Goal: Information Seeking & Learning: Learn about a topic

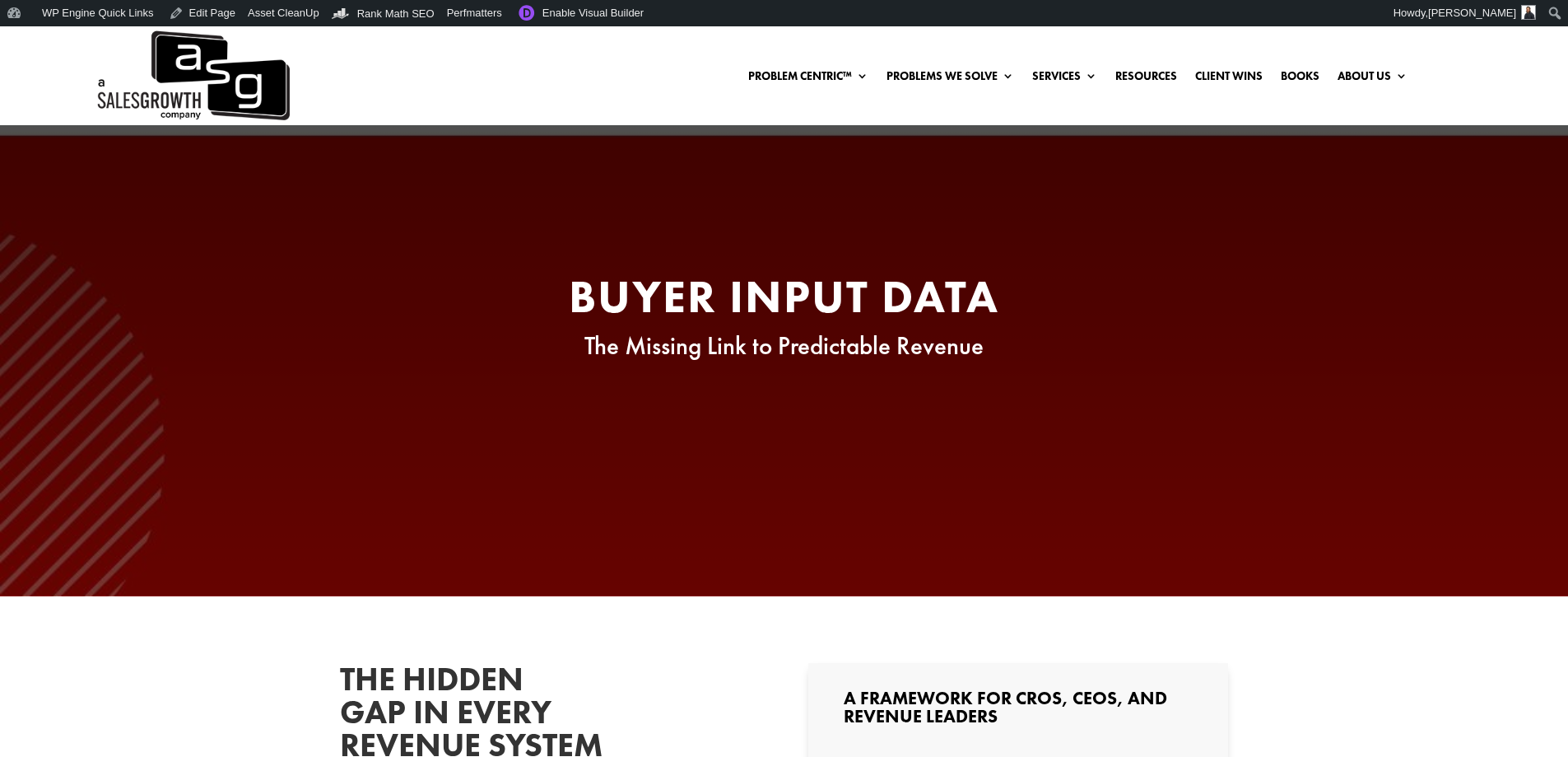
click at [886, 292] on h2 "Buyer Input Data" at bounding box center [784, 300] width 625 height 54
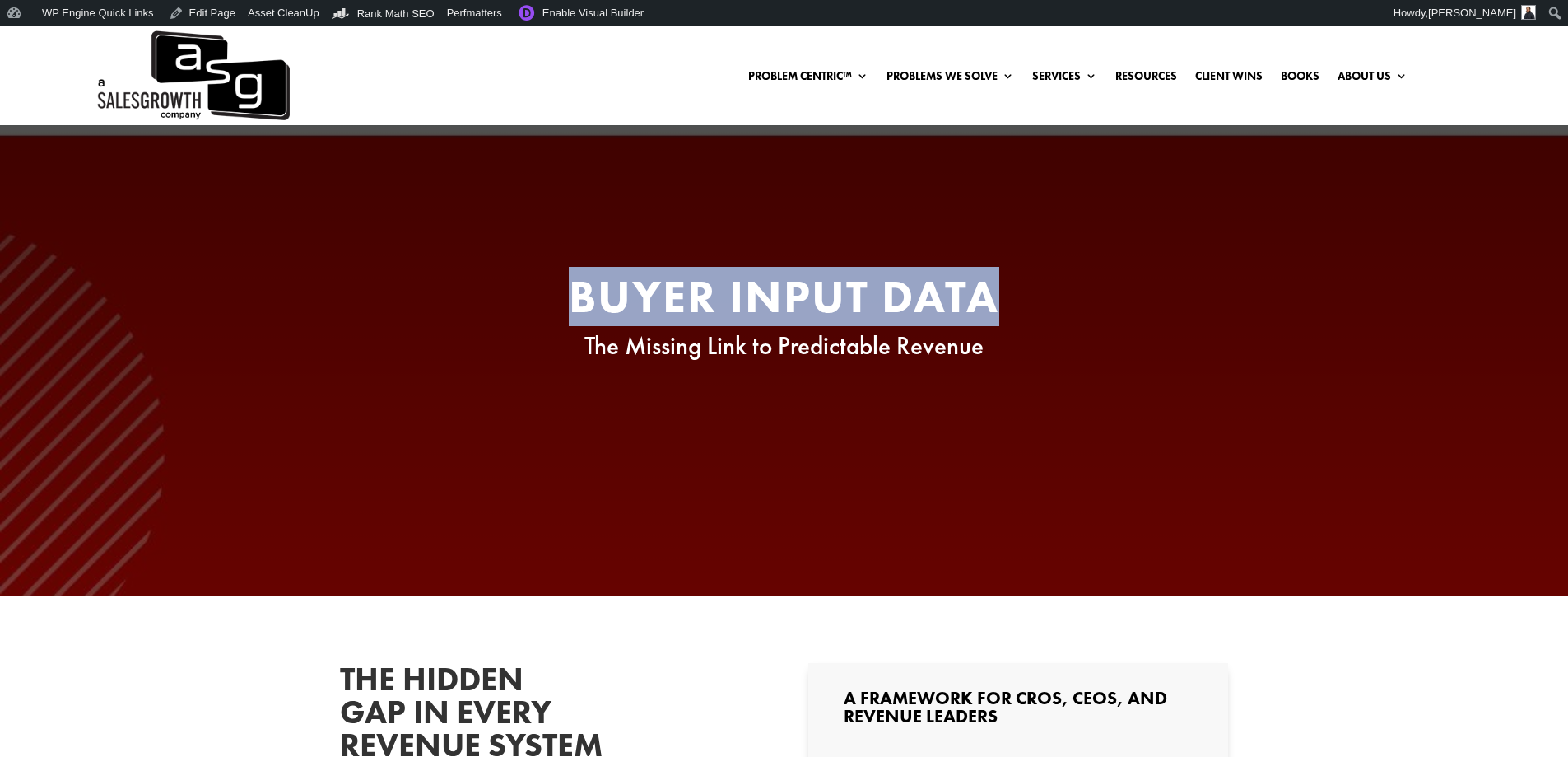
click at [886, 291] on h2 "Buyer Input Data" at bounding box center [784, 300] width 625 height 54
copy div "Buyer Input Data"
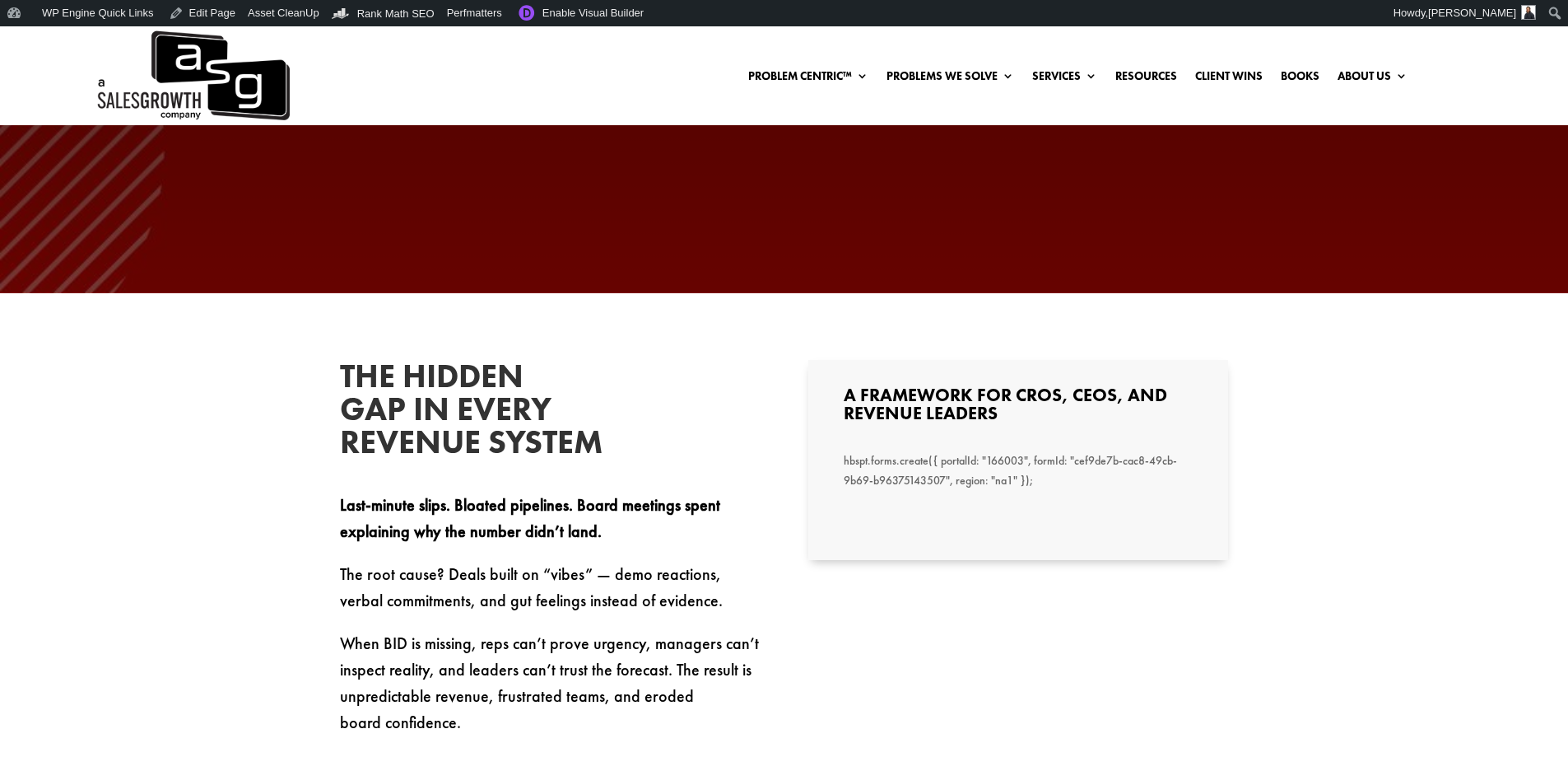
scroll to position [330, 0]
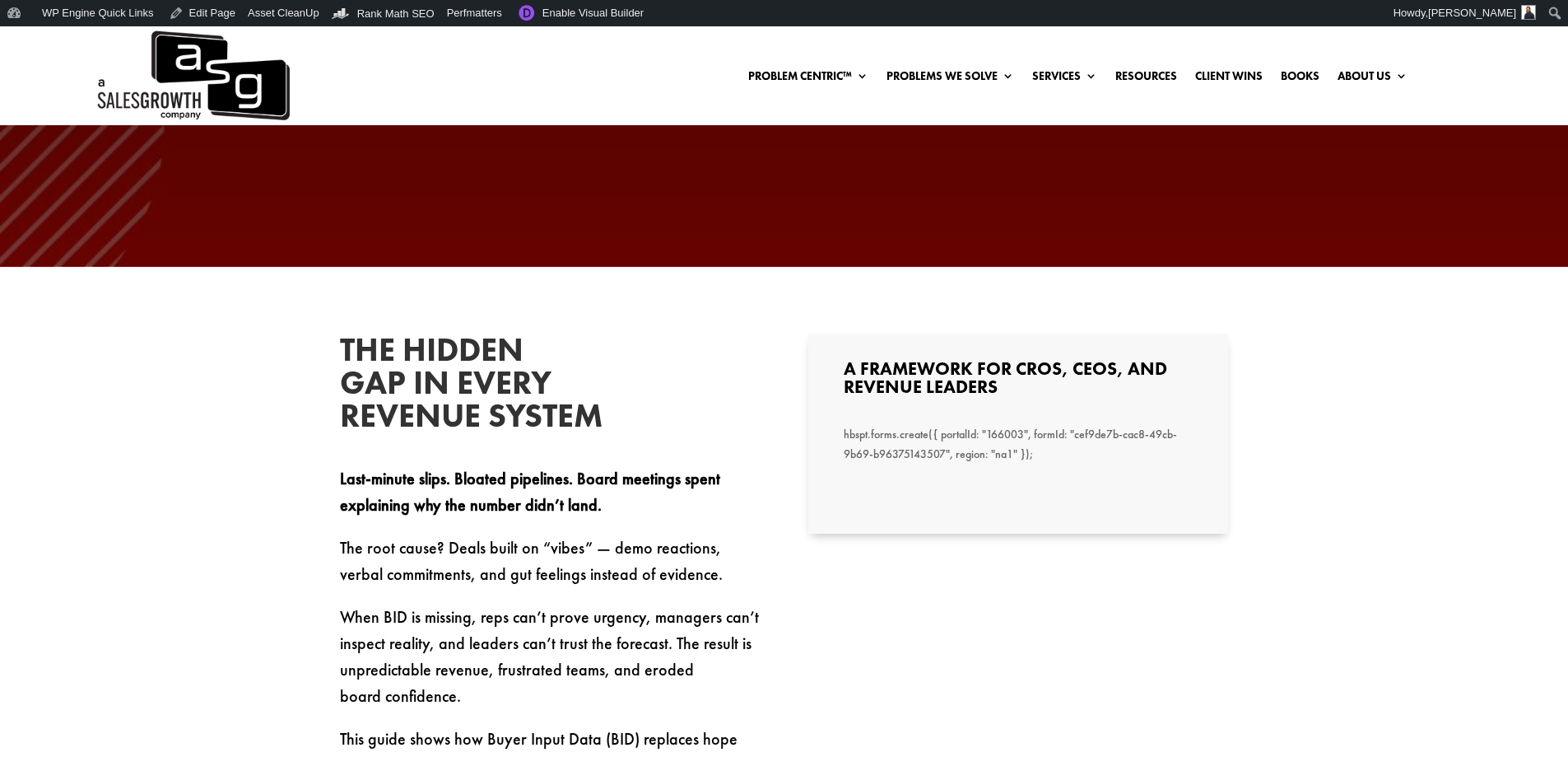
click at [978, 370] on h3 "A Framework for CROs, CEOs, and Revenue Leaders" at bounding box center [1017, 382] width 349 height 45
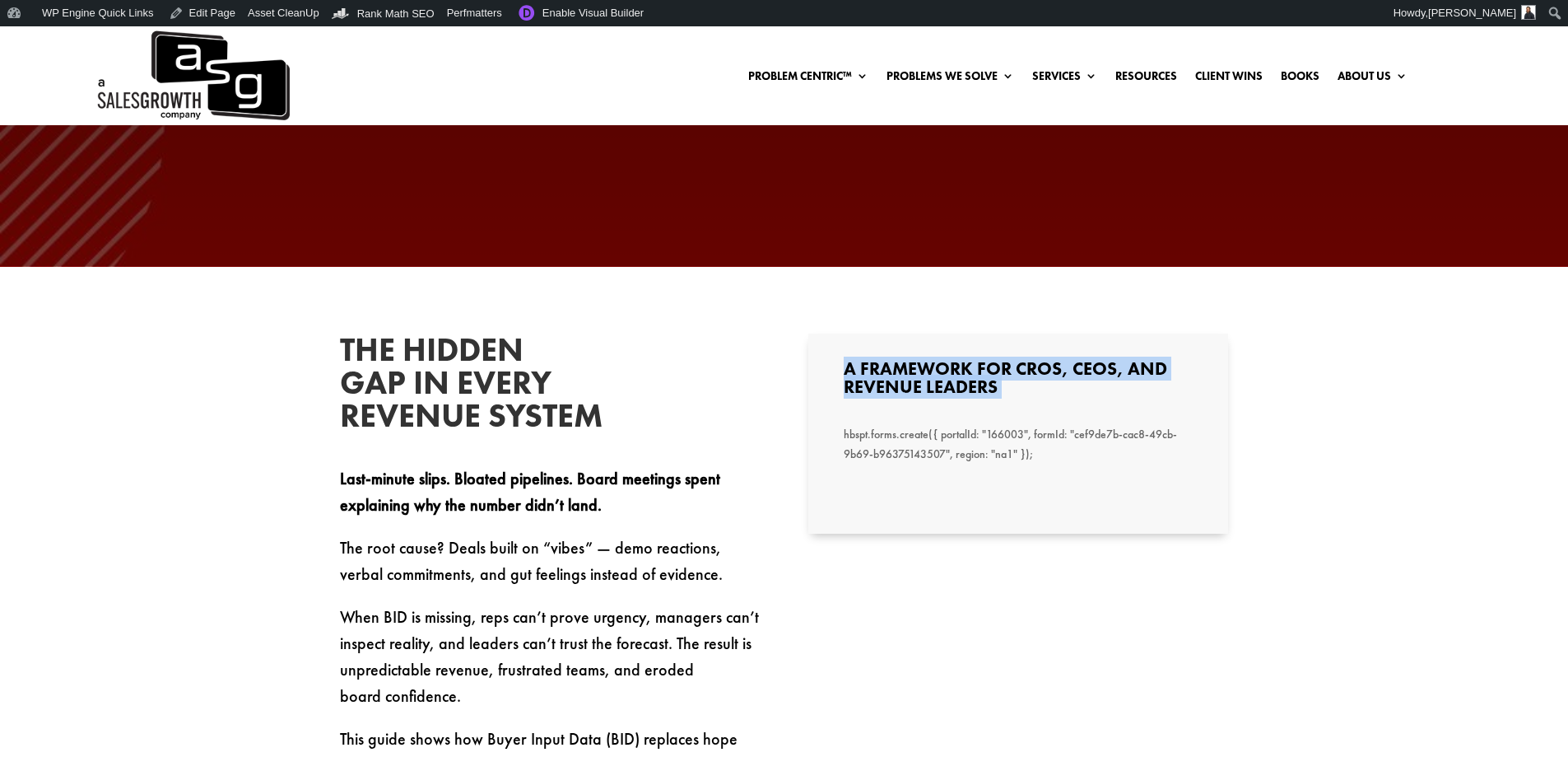
click at [978, 370] on h3 "A Framework for CROs, CEOs, and Revenue Leaders" at bounding box center [1017, 382] width 349 height 45
copy div "A Framework for CROs, CEOs, and Revenue Leaders"
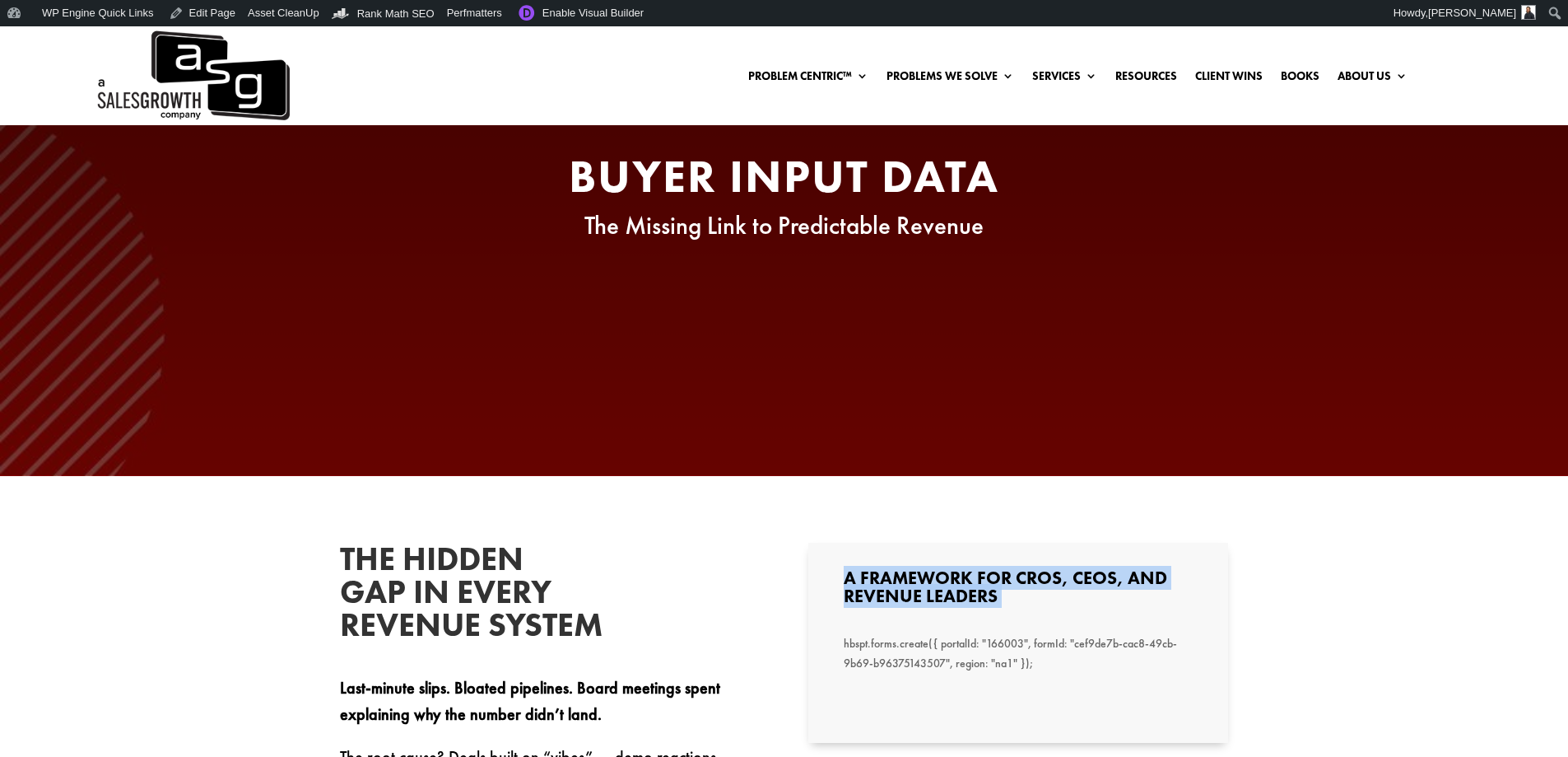
scroll to position [0, 0]
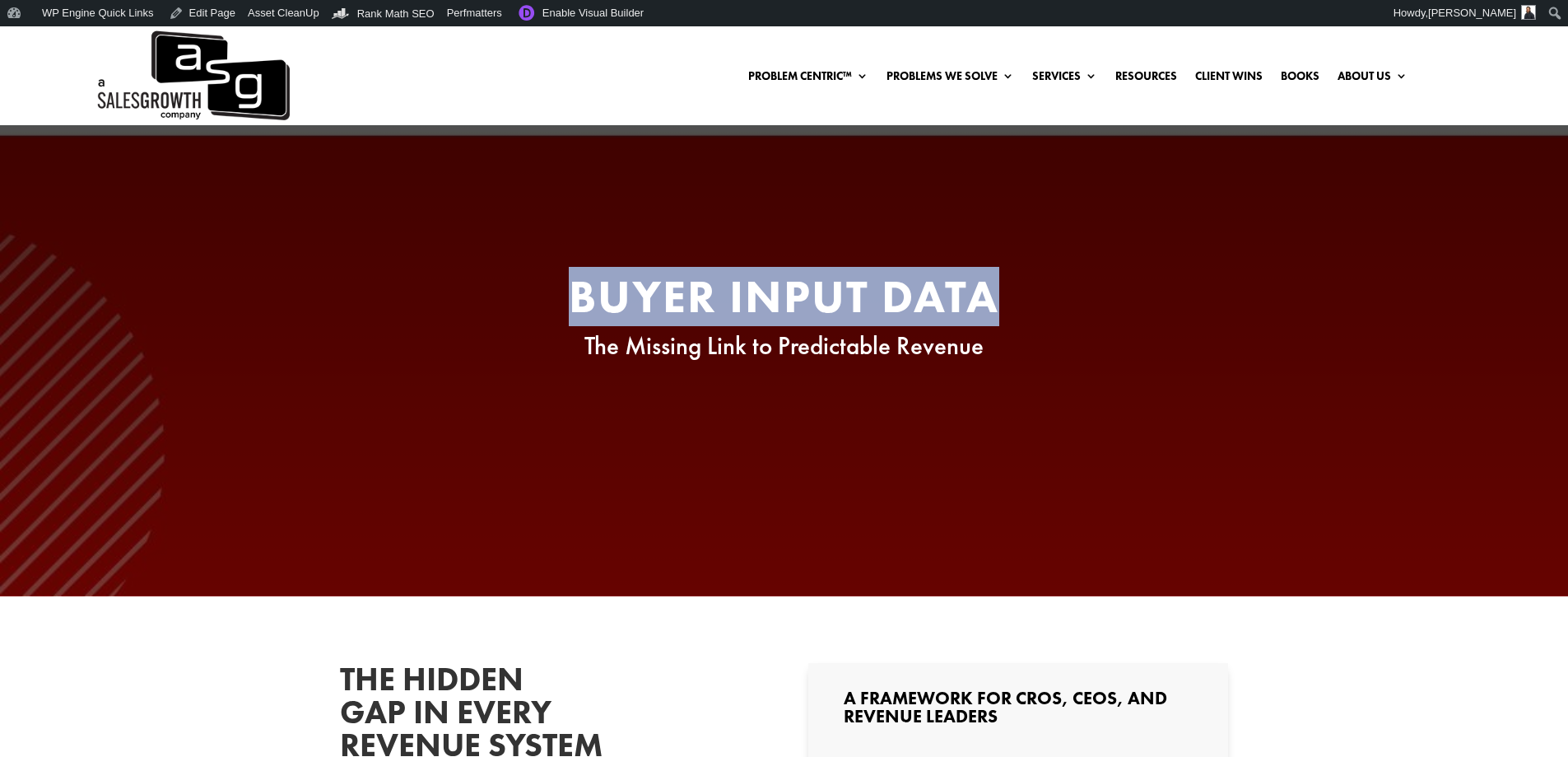
drag, startPoint x: 1008, startPoint y: 292, endPoint x: 554, endPoint y: 301, distance: 454.1
click at [554, 301] on h2 "Buyer Input Data" at bounding box center [784, 300] width 625 height 54
copy h2 "Buyer Input Data"
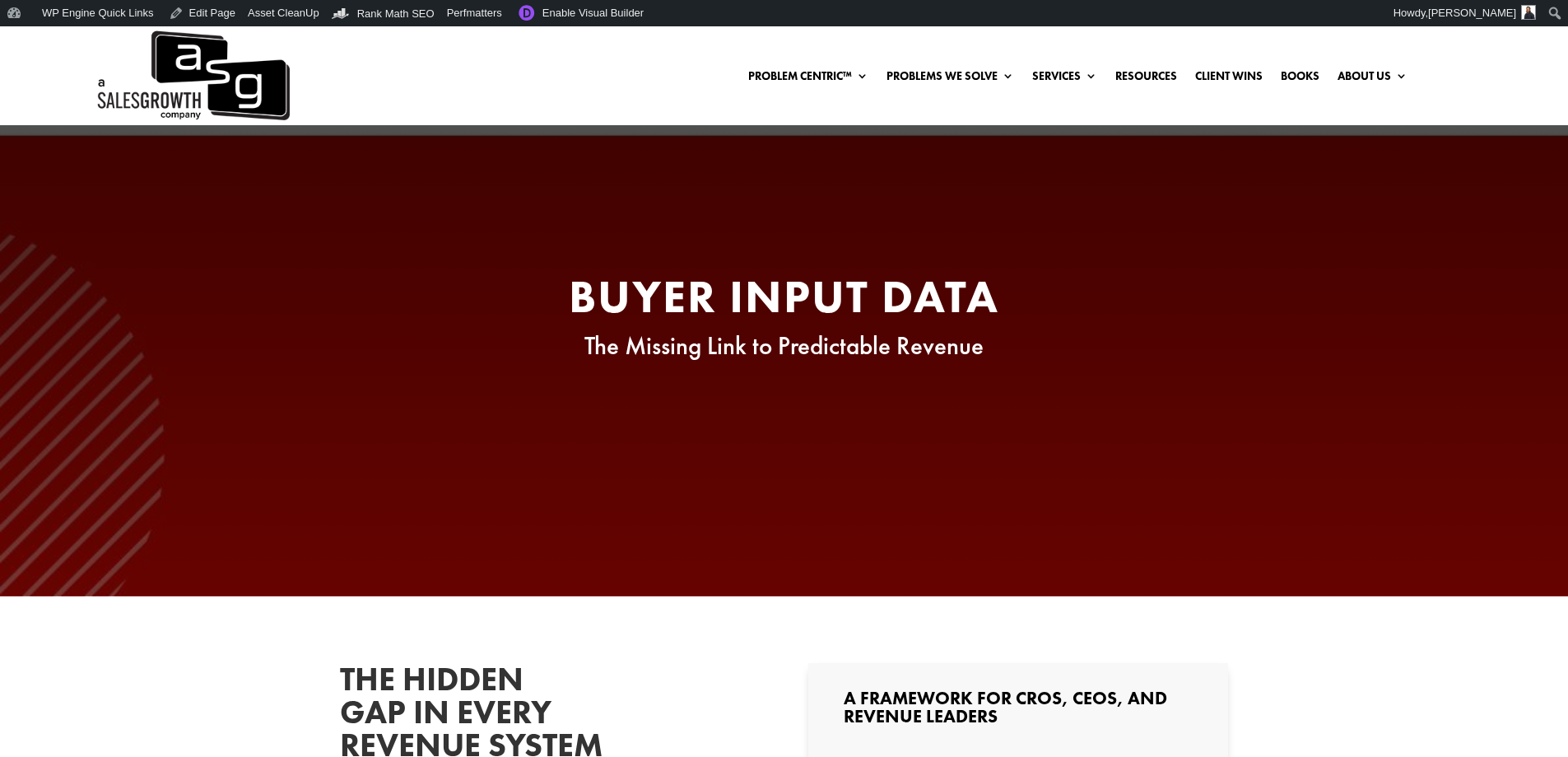
click at [636, 350] on span "The Missing Link to Predictable Revenue" at bounding box center [783, 345] width 399 height 32
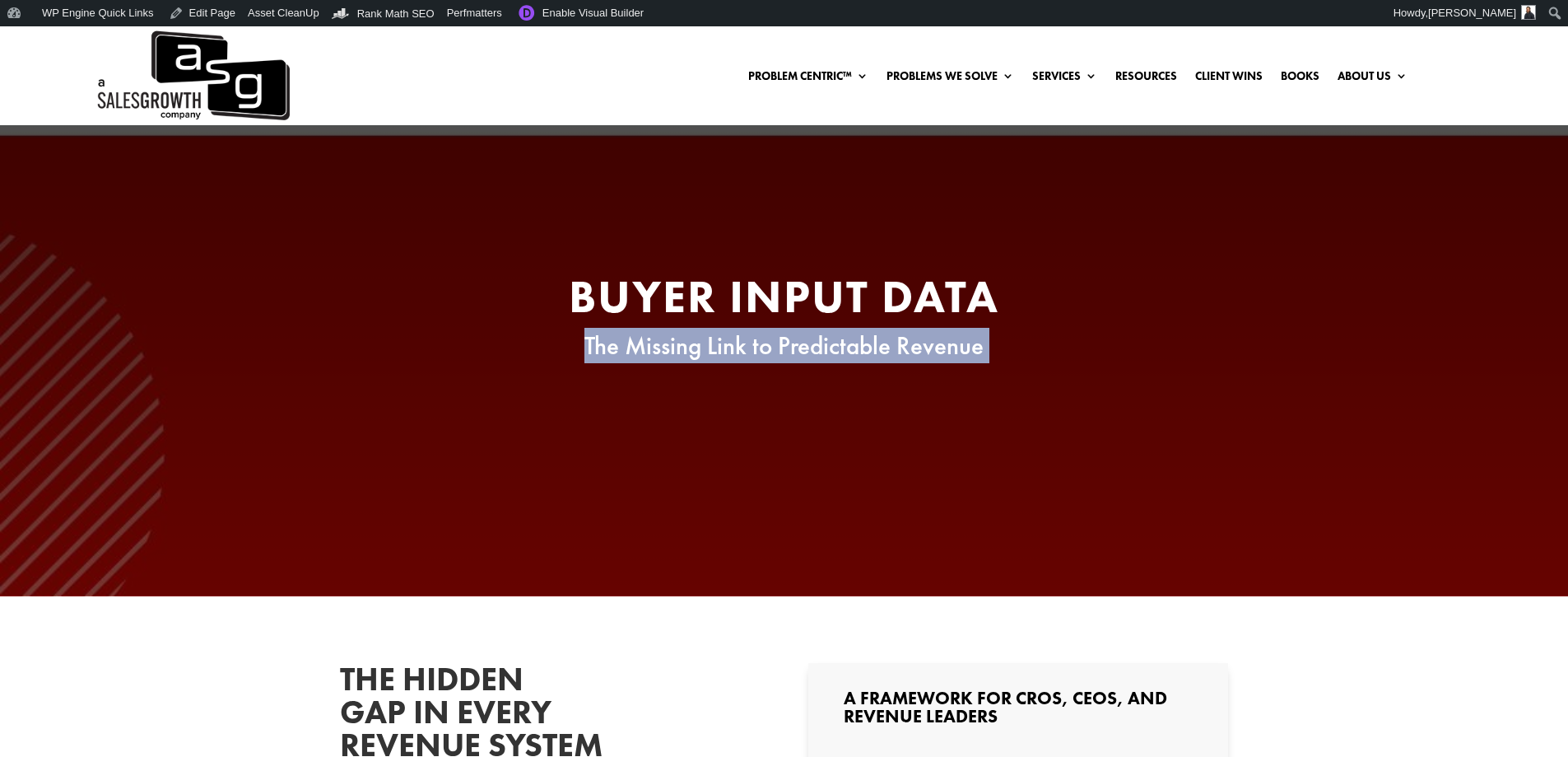
click at [636, 350] on span "The Missing Link to Predictable Revenue" at bounding box center [783, 345] width 399 height 32
copy div "The Missing Link to Predictable Revenue"
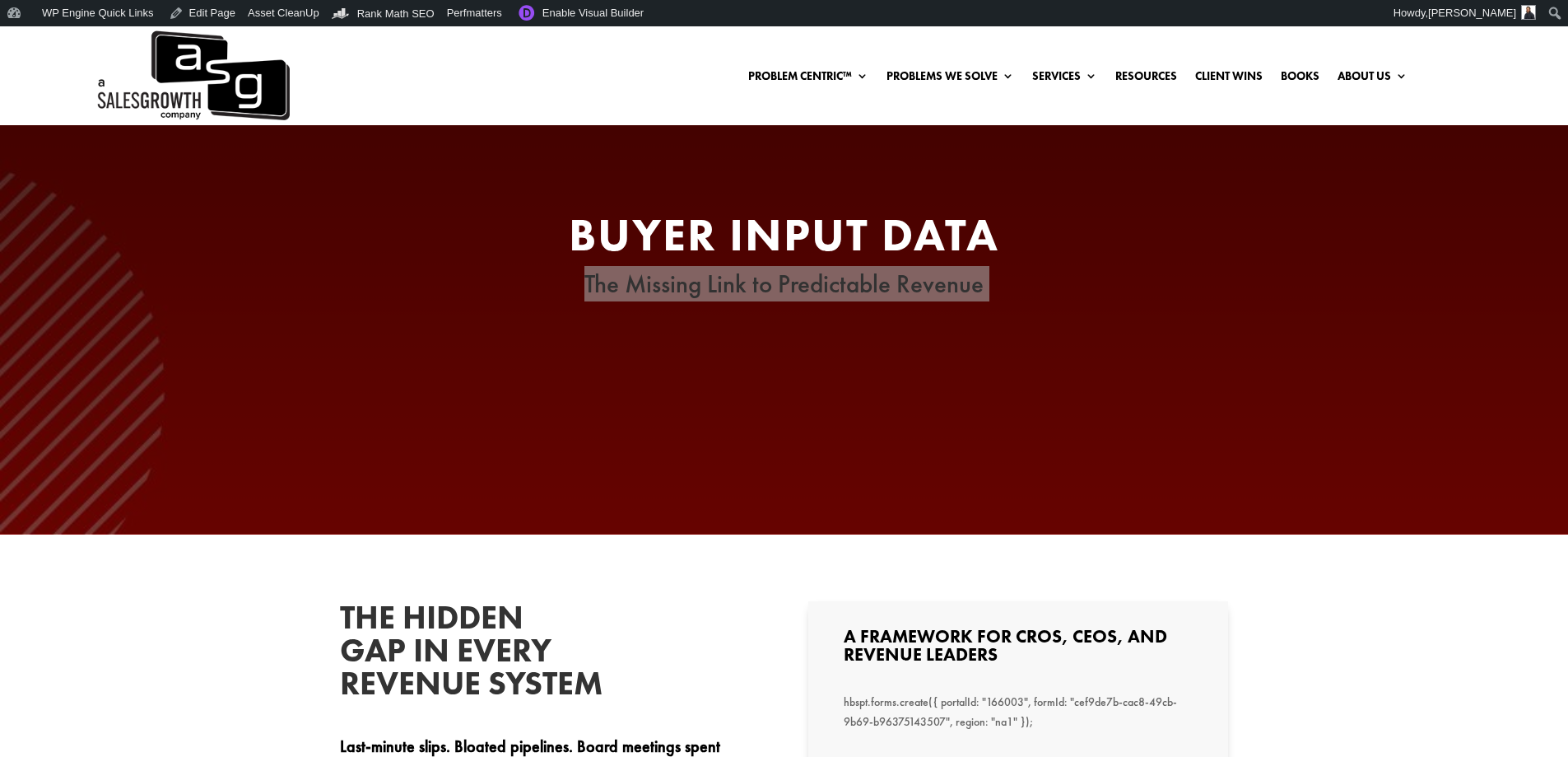
scroll to position [247, 0]
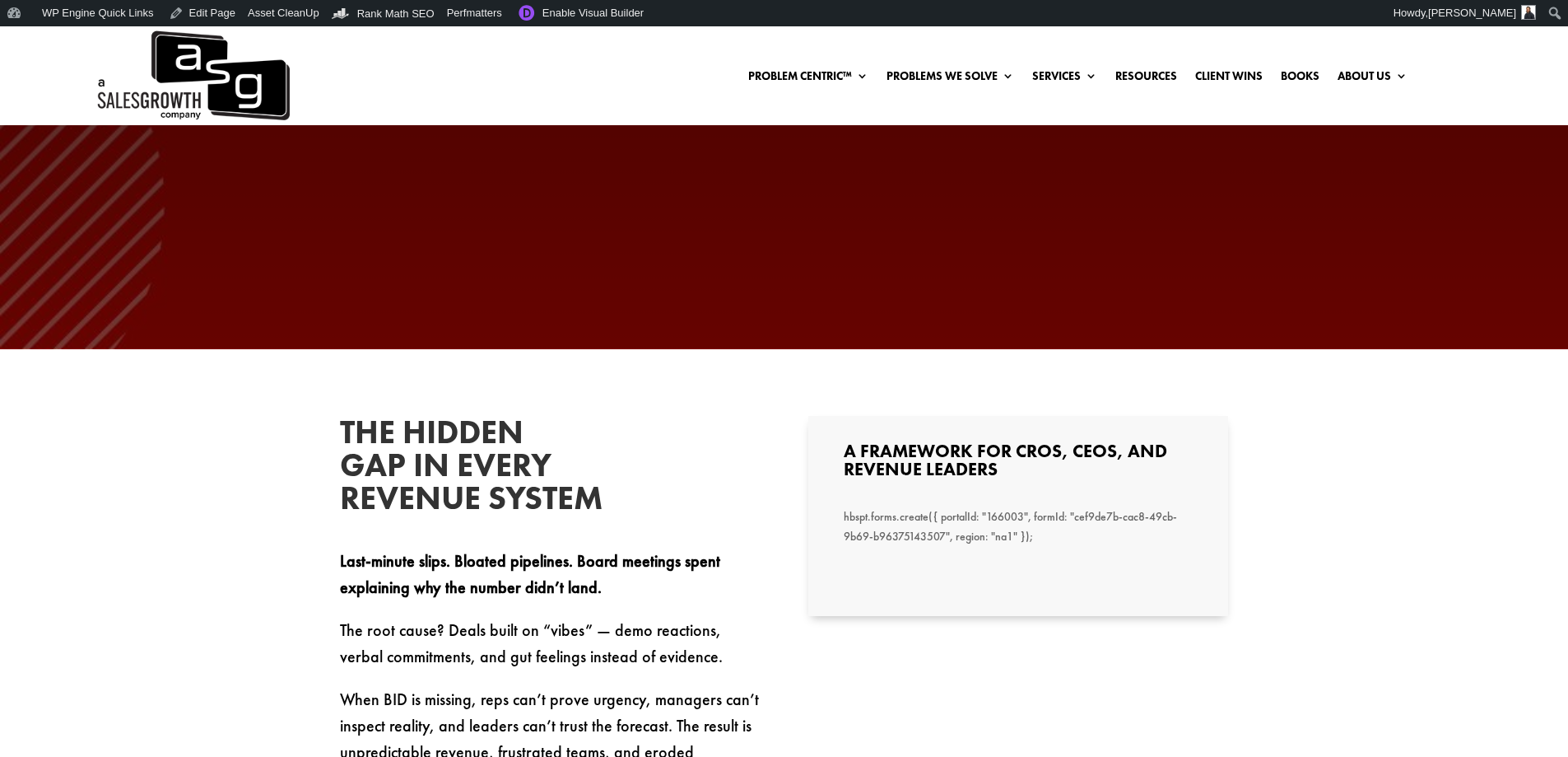
click at [393, 499] on h2 "The Hidden Gap in Every Revenue System" at bounding box center [463, 469] width 247 height 107
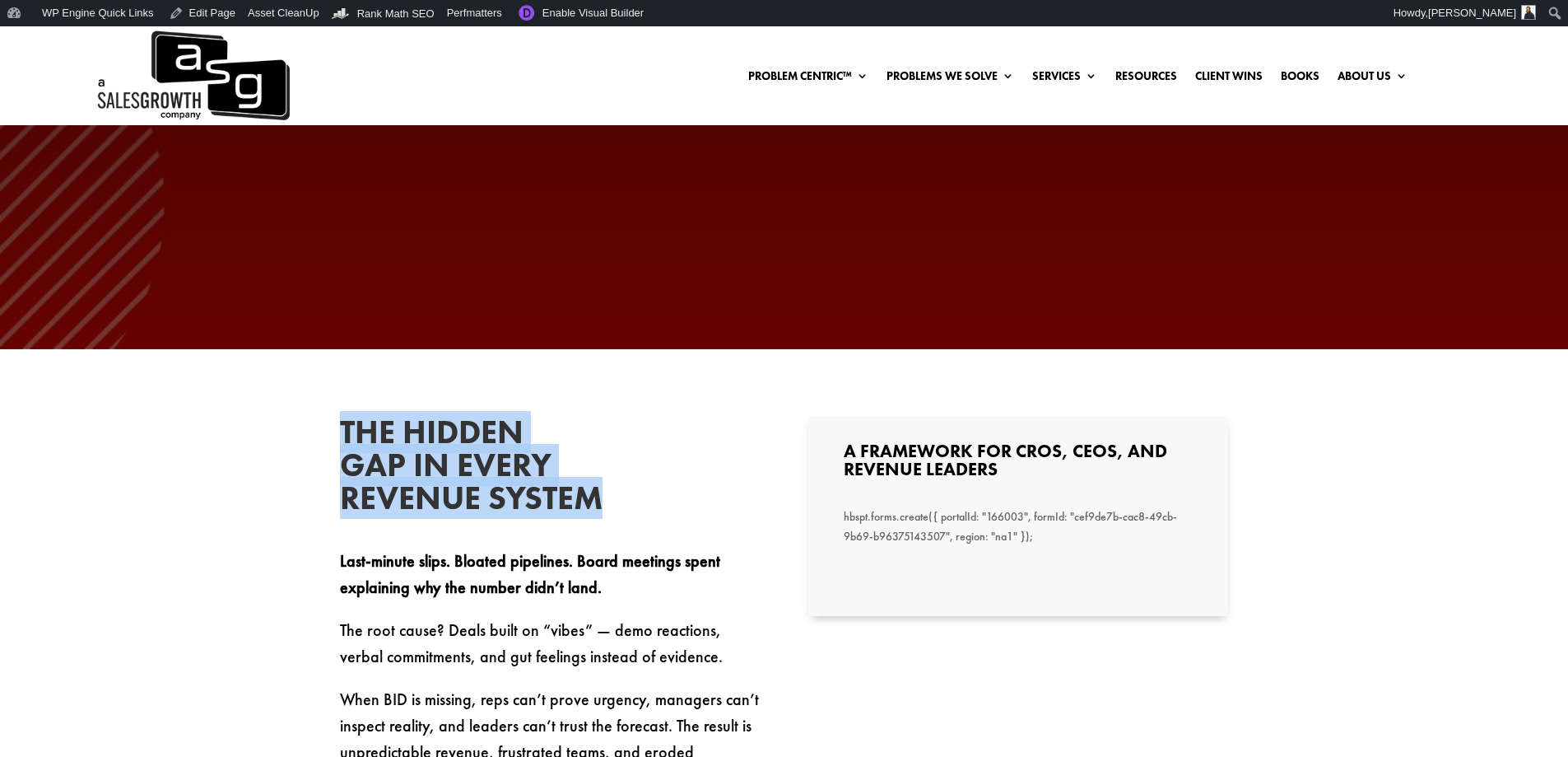
click at [393, 499] on h2 "The Hidden Gap in Every Revenue System" at bounding box center [463, 469] width 247 height 107
copy div "The Hidden Gap in Every Revenue System"
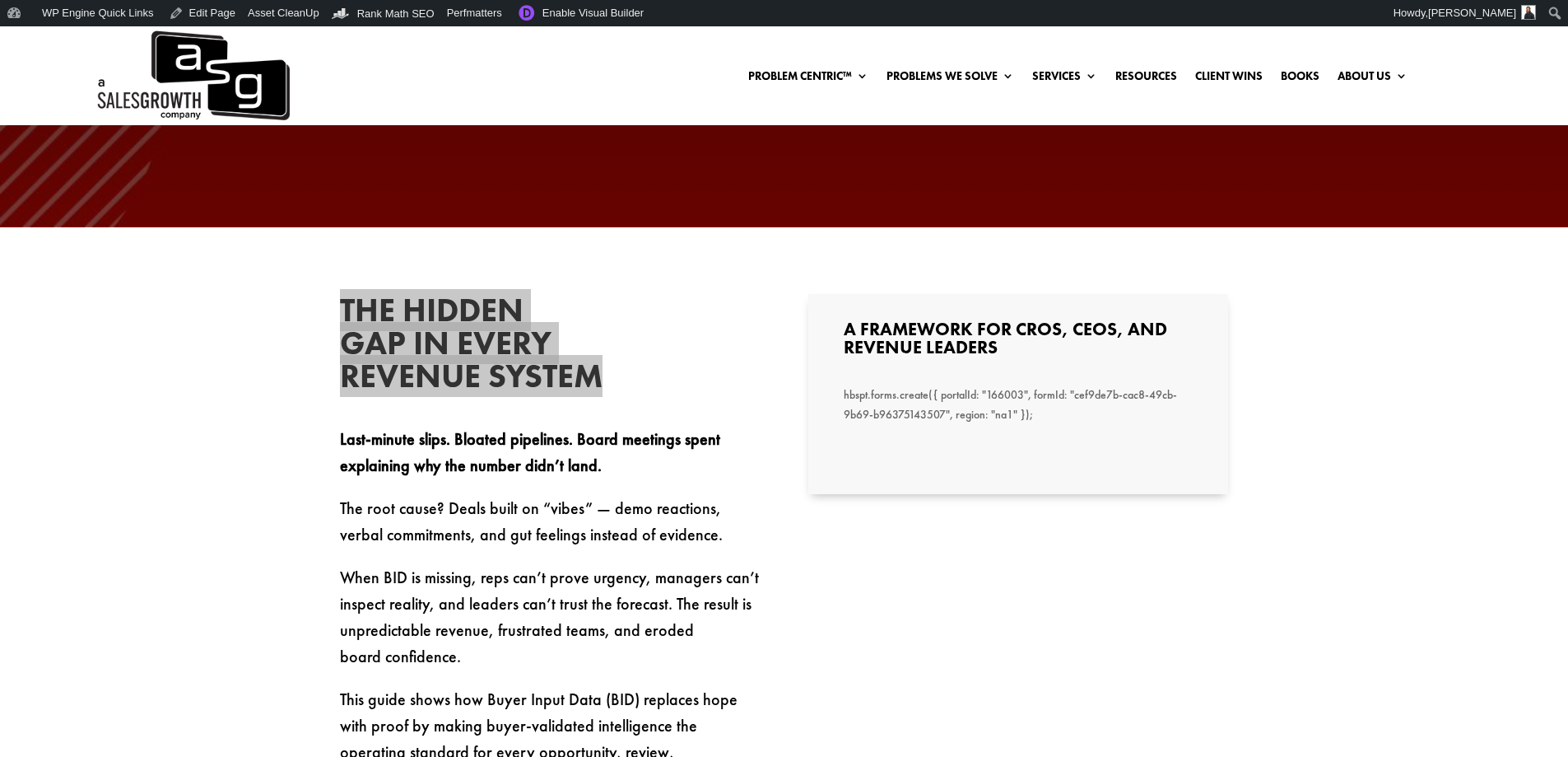
scroll to position [494, 0]
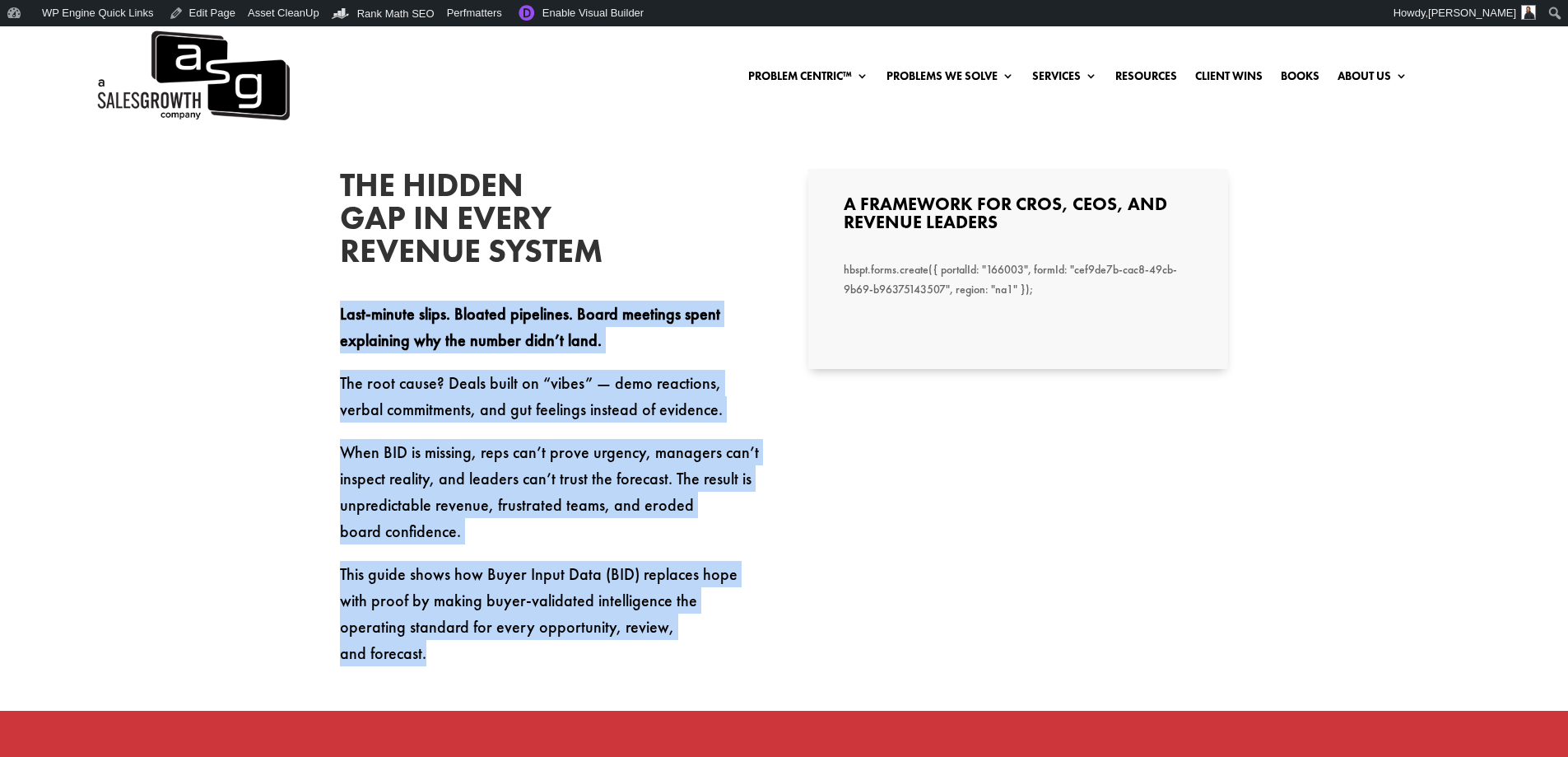
drag, startPoint x: 677, startPoint y: 617, endPoint x: 339, endPoint y: 317, distance: 451.9
click at [340, 317] on div "Last-minute slips. Bloated pipelines. Board meetings spent explaining why the n…" at bounding box center [549, 483] width 419 height 366
copy div "Last-minute slips. Bloated pipelines. Board meetings spent explaining why the n…"
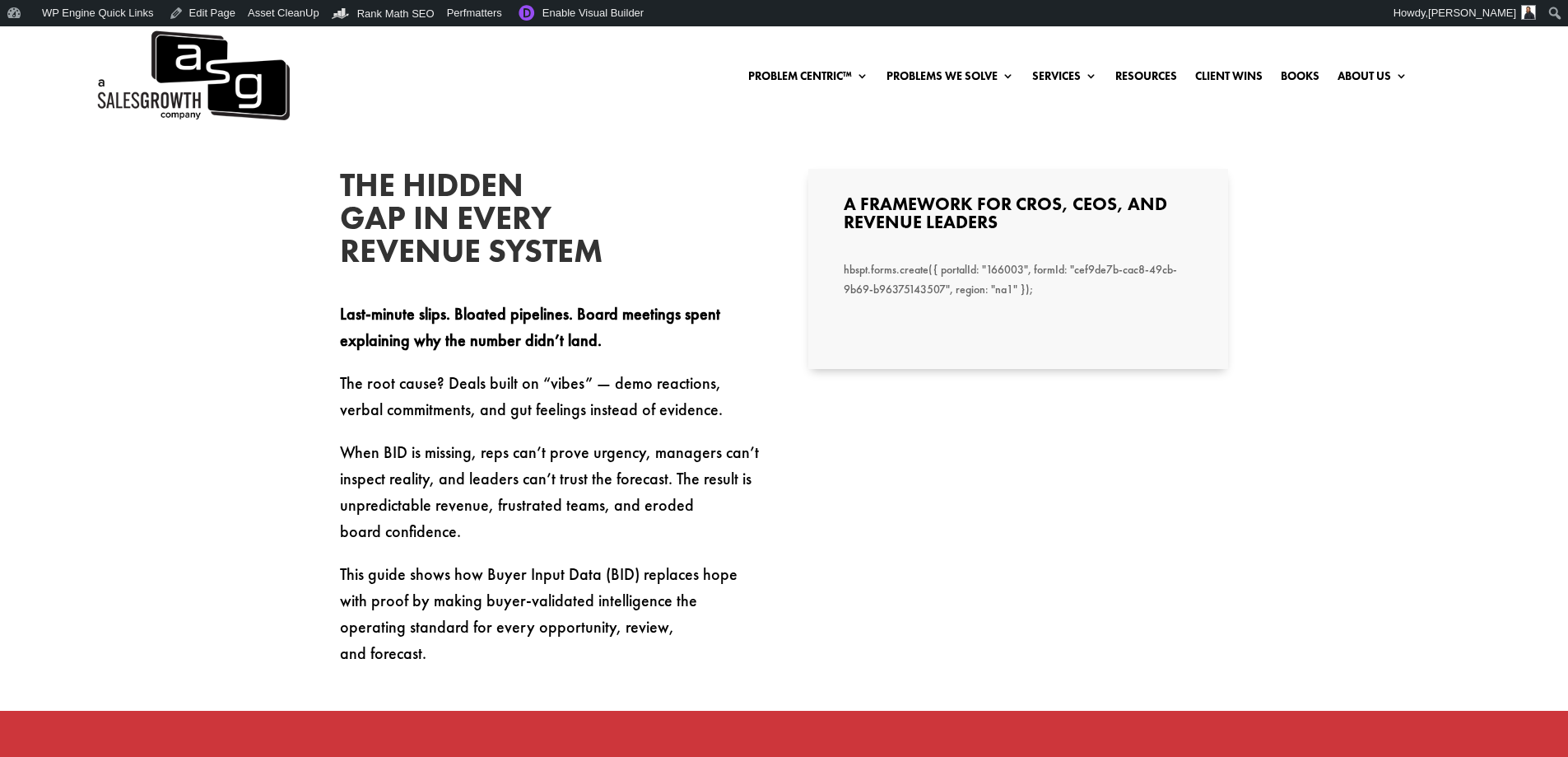
click at [1002, 207] on h3 "A Framework for CROs, CEOs, and Revenue Leaders" at bounding box center [1017, 217] width 349 height 45
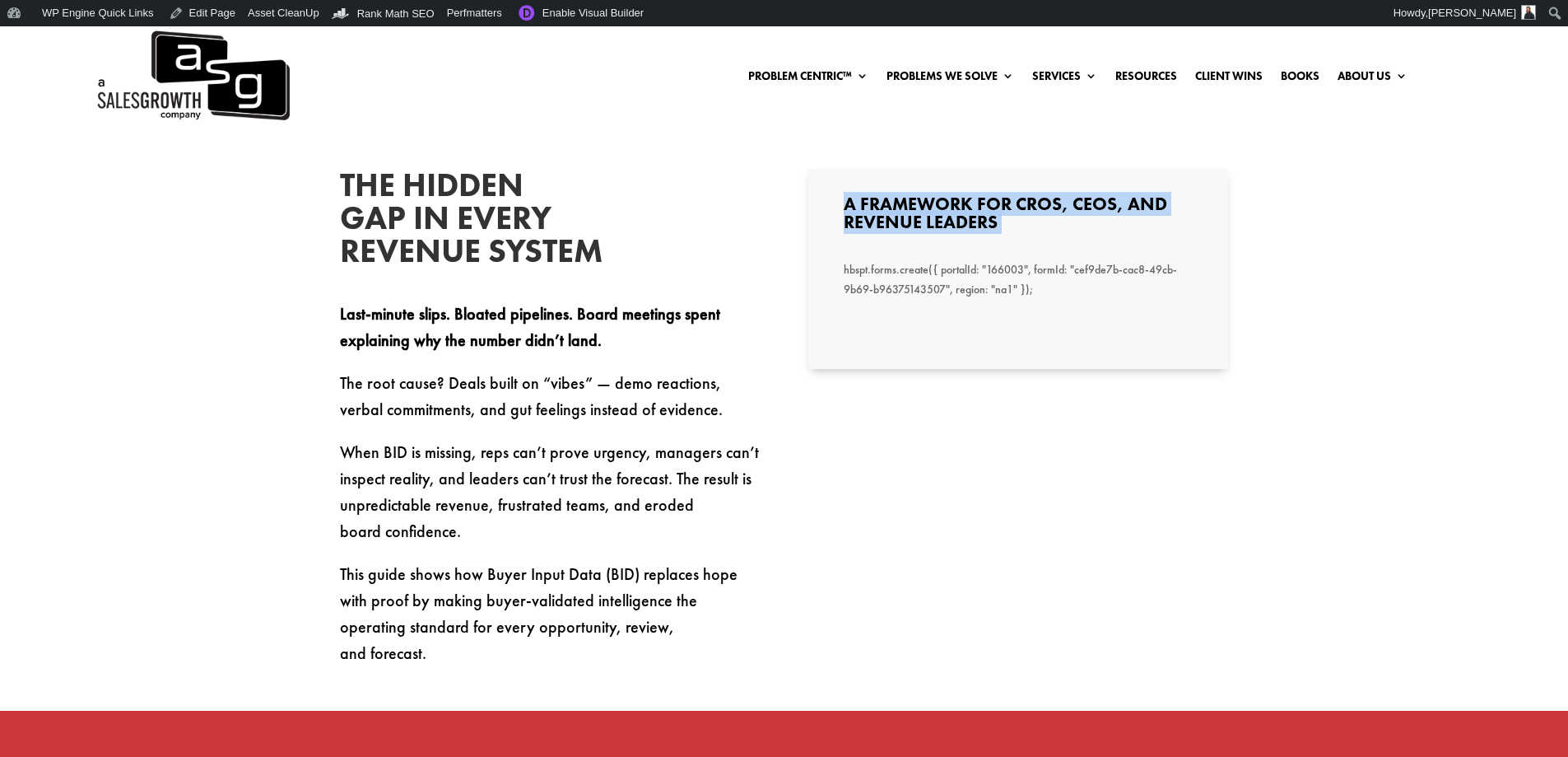
click at [1002, 207] on h3 "A Framework for CROs, CEOs, and Revenue Leaders" at bounding box center [1017, 217] width 349 height 45
copy div "A Framework for CROs, CEOs, and Revenue Leaders"
